Goal: Transaction & Acquisition: Purchase product/service

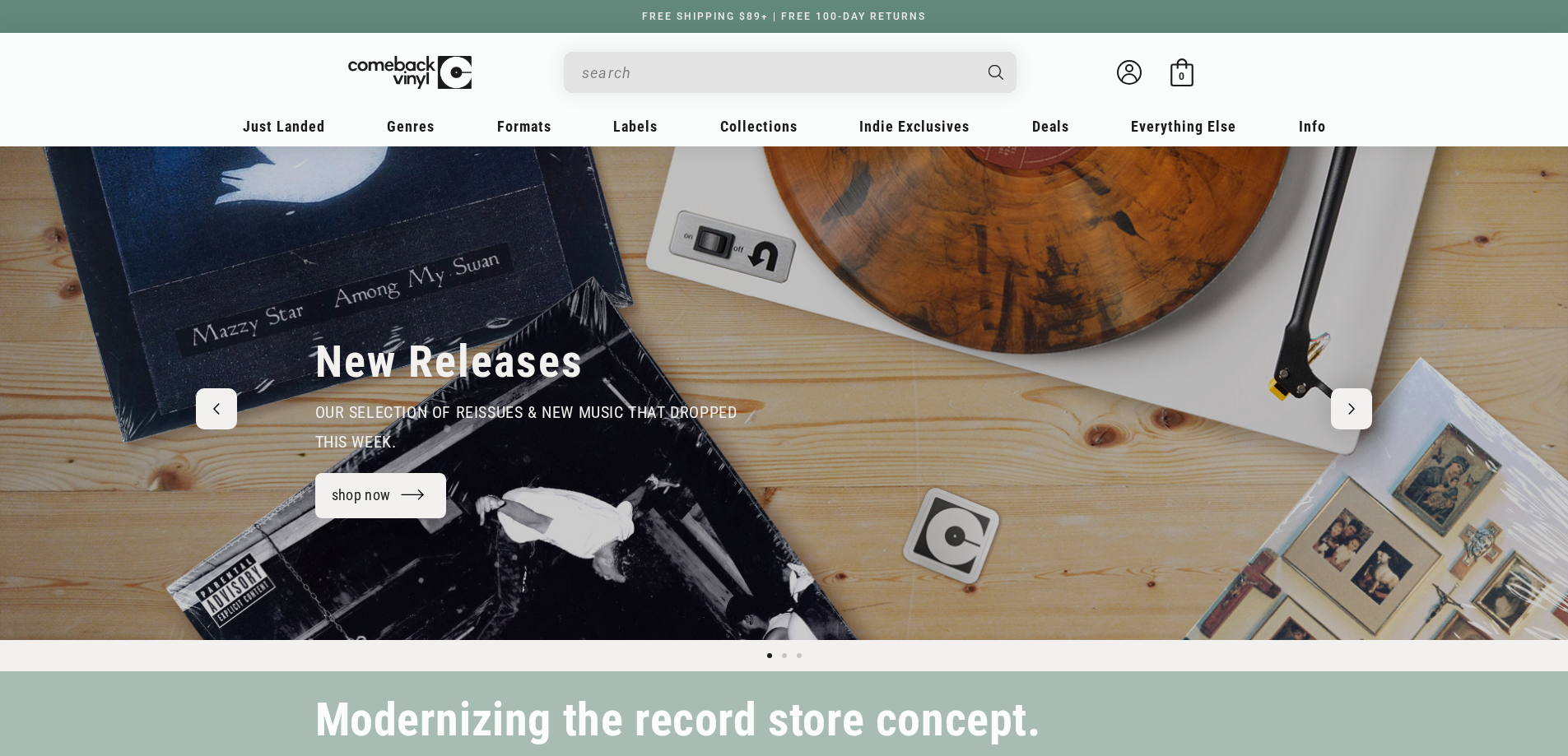
click at [822, 68] on input "Search" at bounding box center [776, 72] width 390 height 34
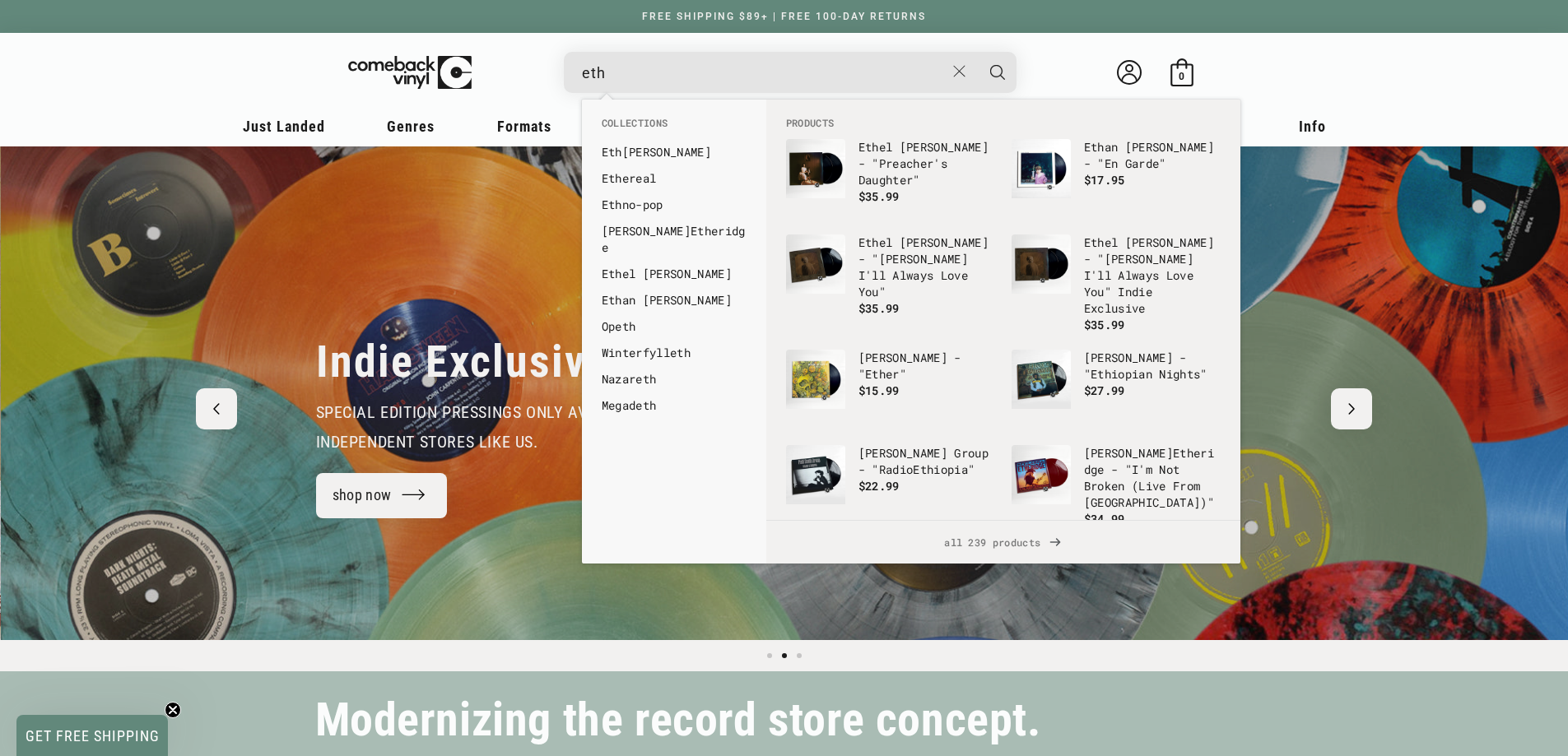
scroll to position [0, 1568]
type input "eth"
click at [1124, 272] on p "Eth el Cain - "Willoughby Tucker I'll Always Love You" Indie Exclusive" at bounding box center [1152, 276] width 136 height 82
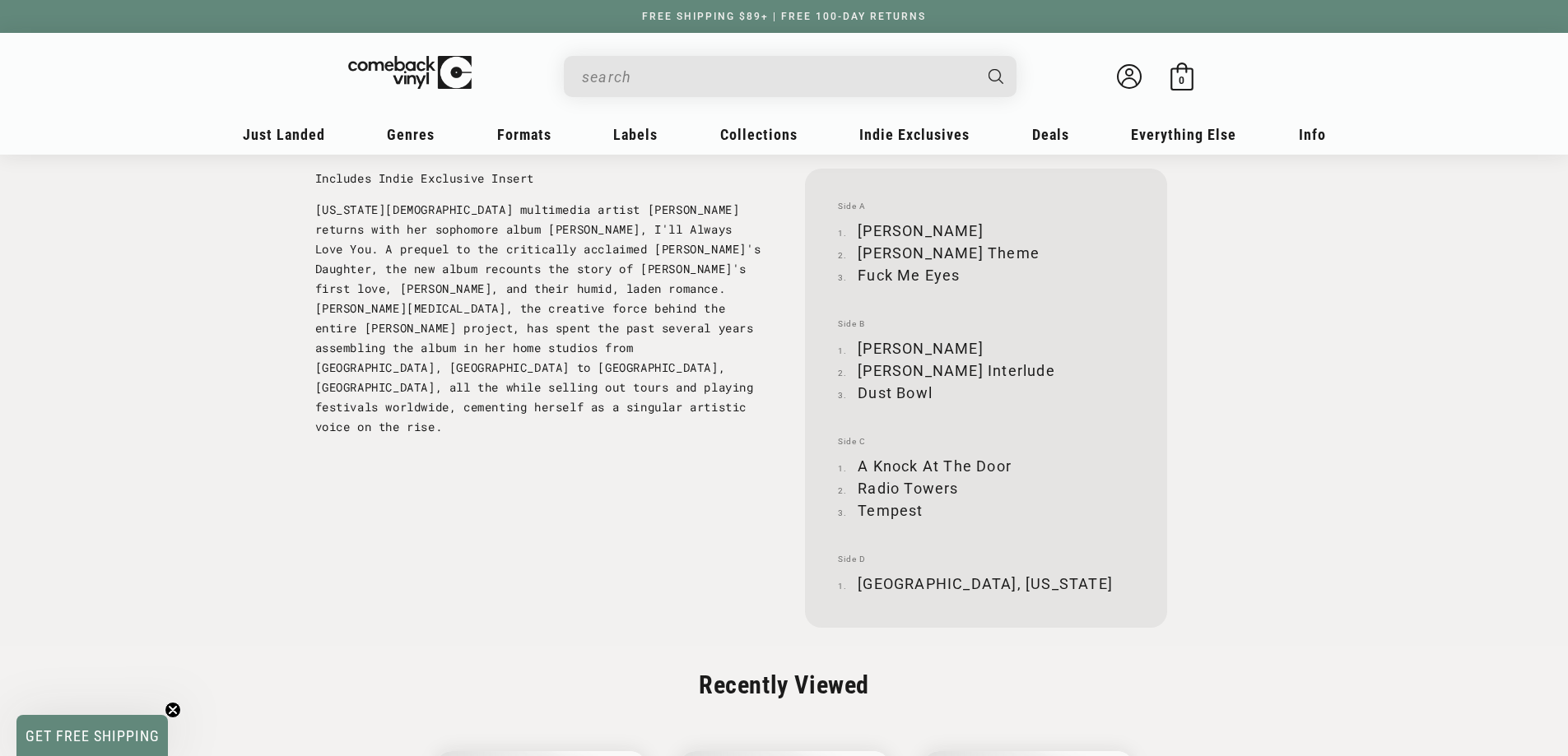
scroll to position [2239, 0]
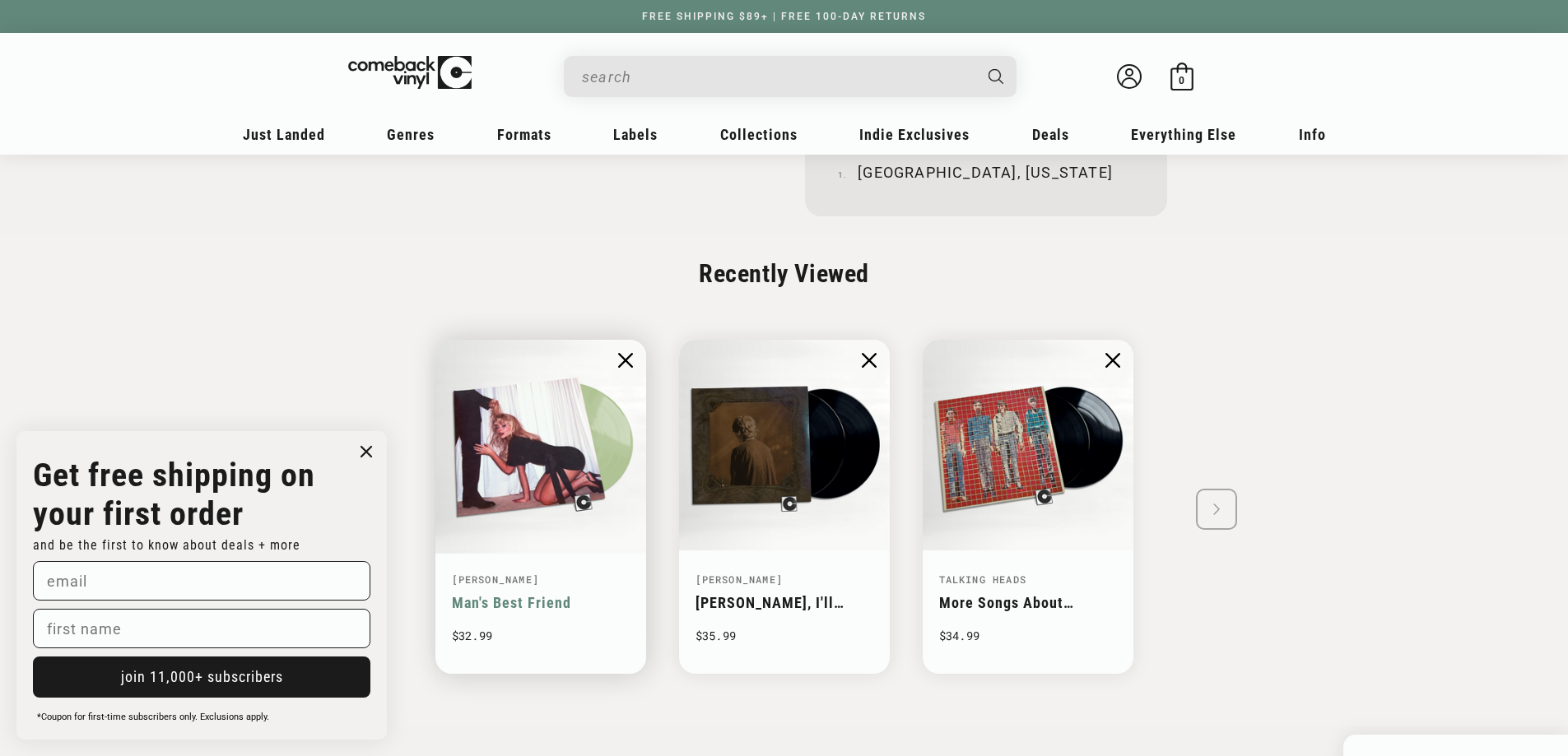
click at [532, 473] on img "1 / 3" at bounding box center [541, 445] width 218 height 218
click at [529, 465] on img "1 / 3" at bounding box center [541, 445] width 218 height 218
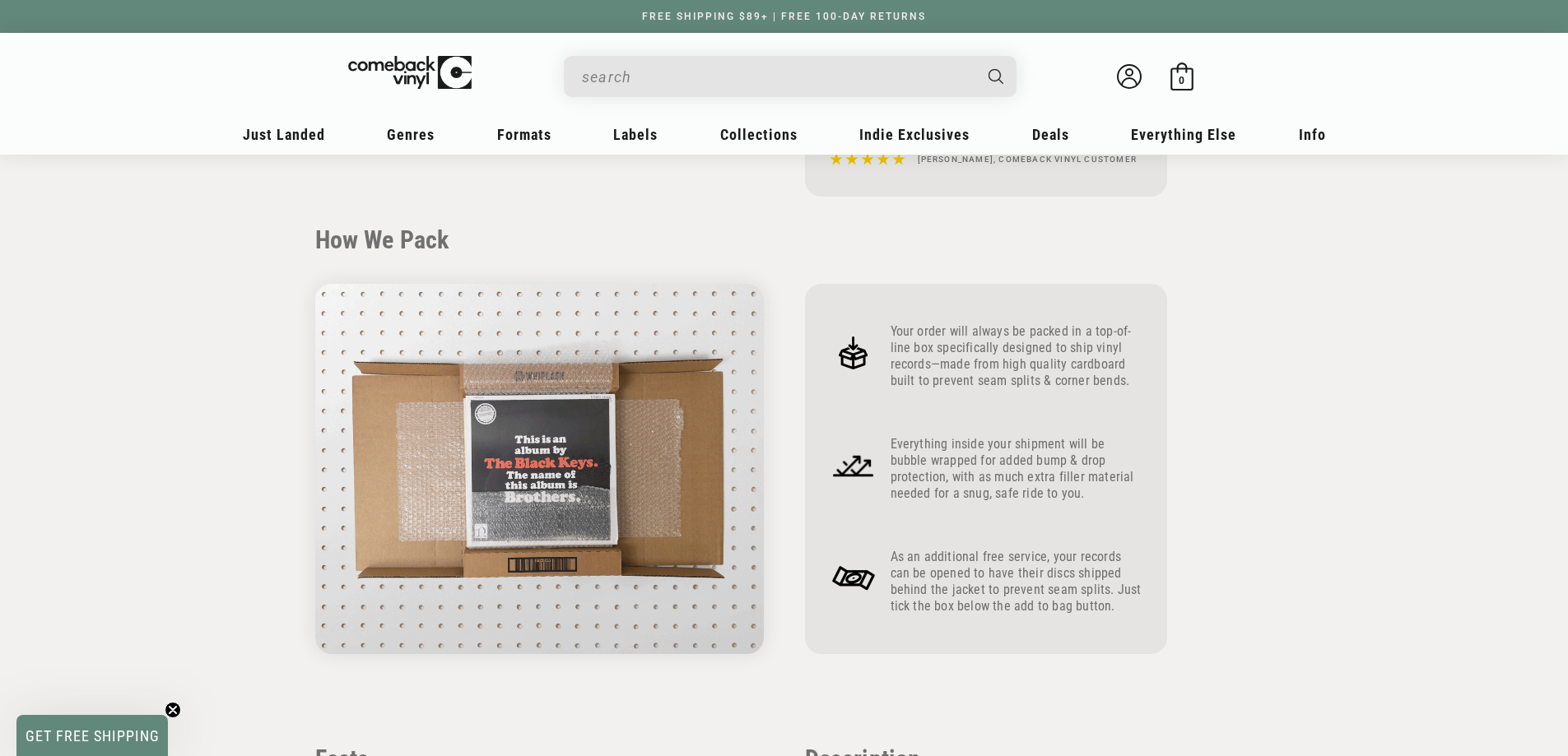
scroll to position [658, 0]
